Goal: Task Accomplishment & Management: Use online tool/utility

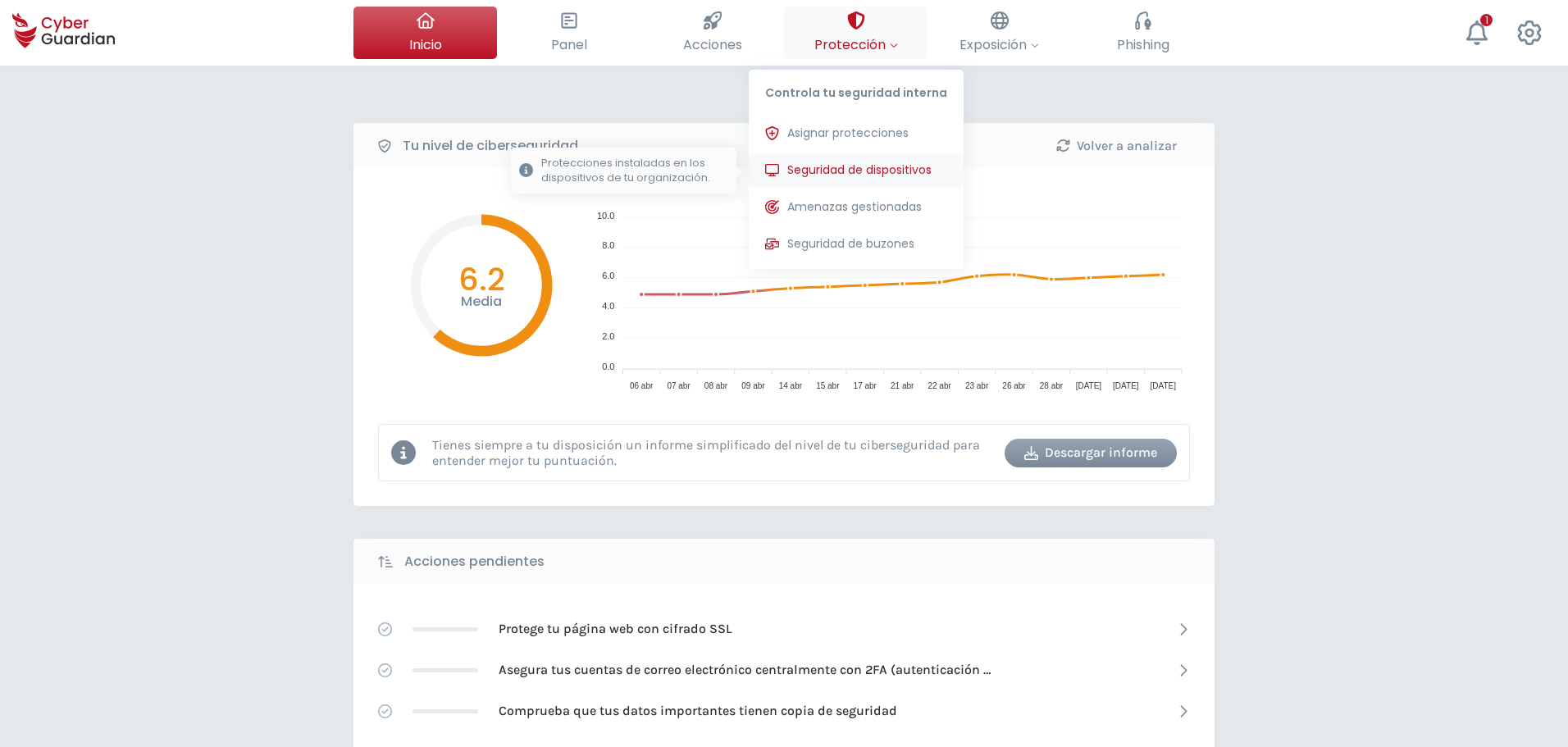
click at [855, 170] on span "Seguridad de dispositivos" at bounding box center [859, 170] width 145 height 17
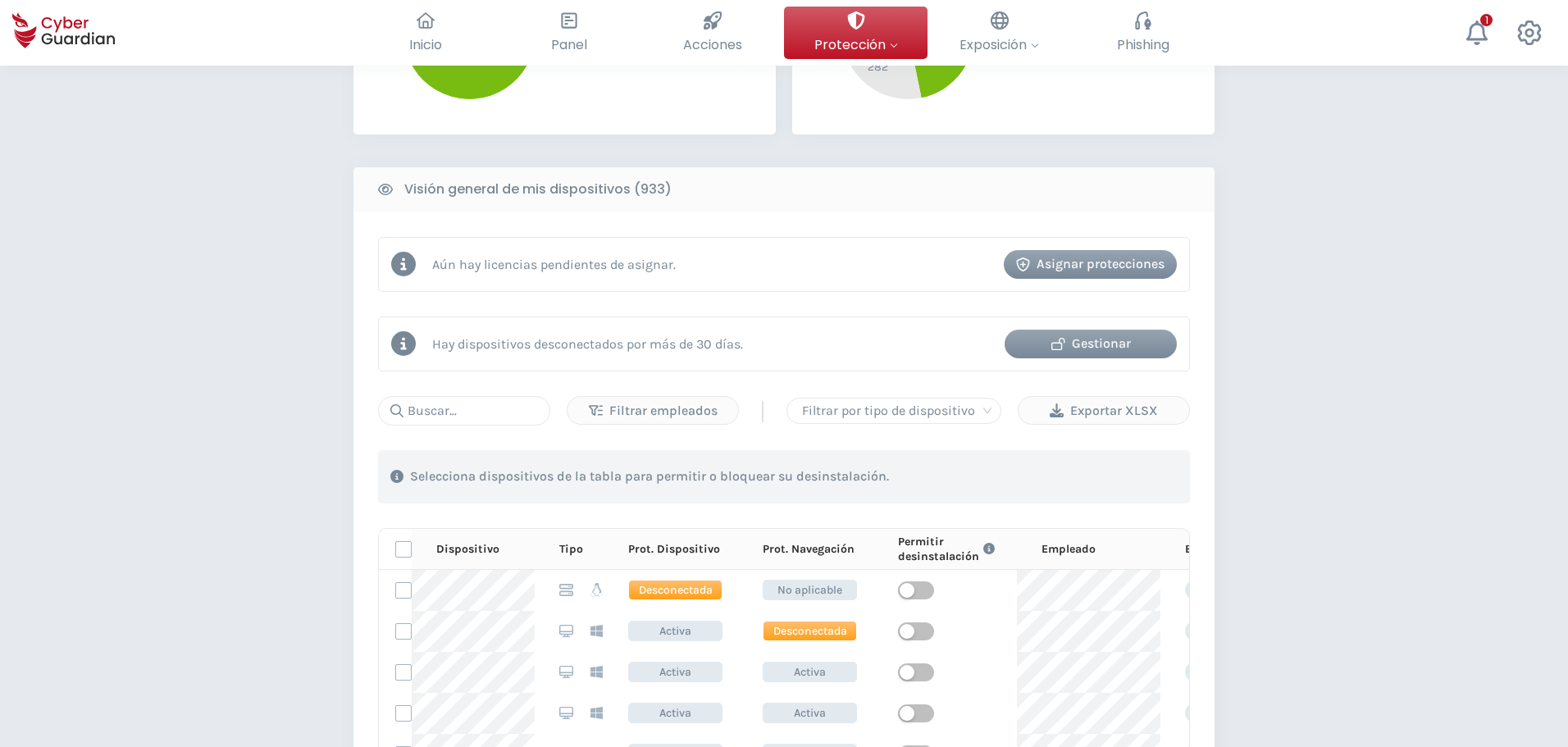
scroll to position [574, 0]
click at [506, 403] on input "text" at bounding box center [464, 409] width 173 height 30
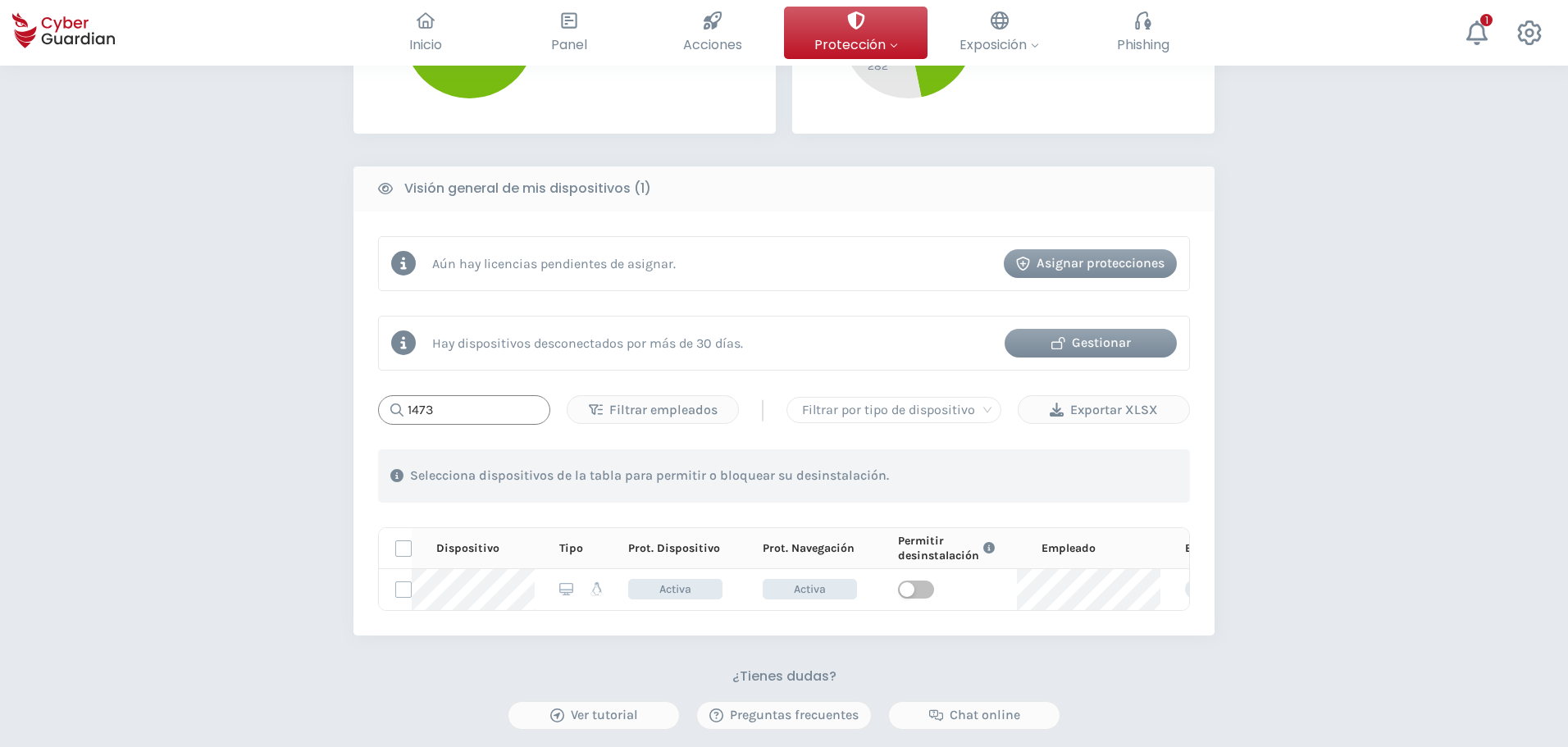
type input "1473"
click at [220, 322] on div "PROTECCIÓN > Seguridad de dispositivos ¿Cómo funciona? Añade empleados Instala …" at bounding box center [784, 238] width 1568 height 1493
